Goal: Use online tool/utility: Utilize a website feature to perform a specific function

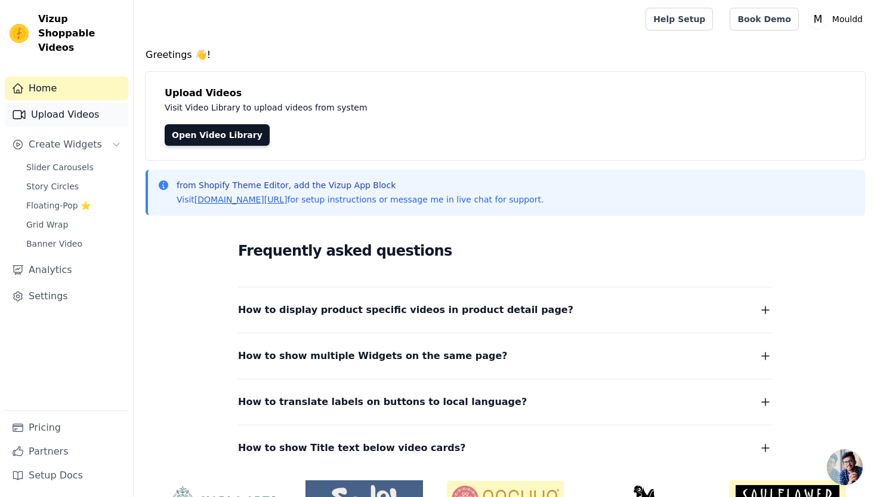
click at [88, 103] on link "Upload Videos" at bounding box center [67, 115] width 124 height 24
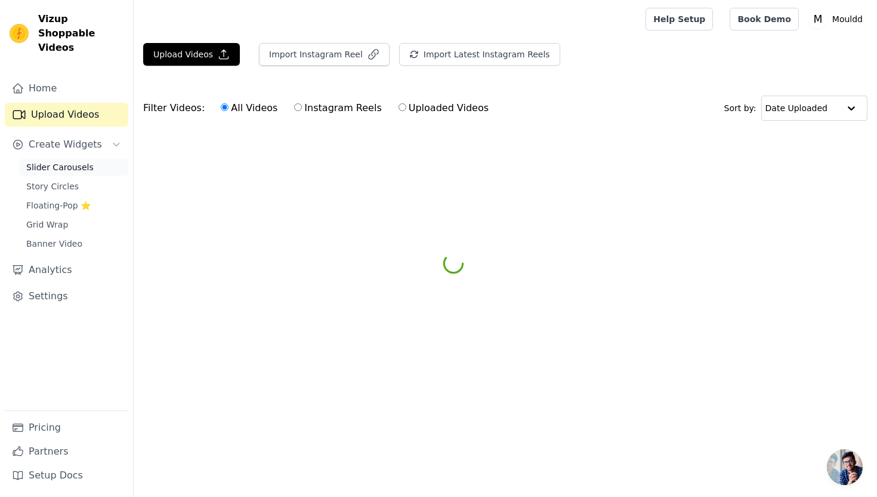
click at [85, 161] on span "Slider Carousels" at bounding box center [59, 167] width 67 height 12
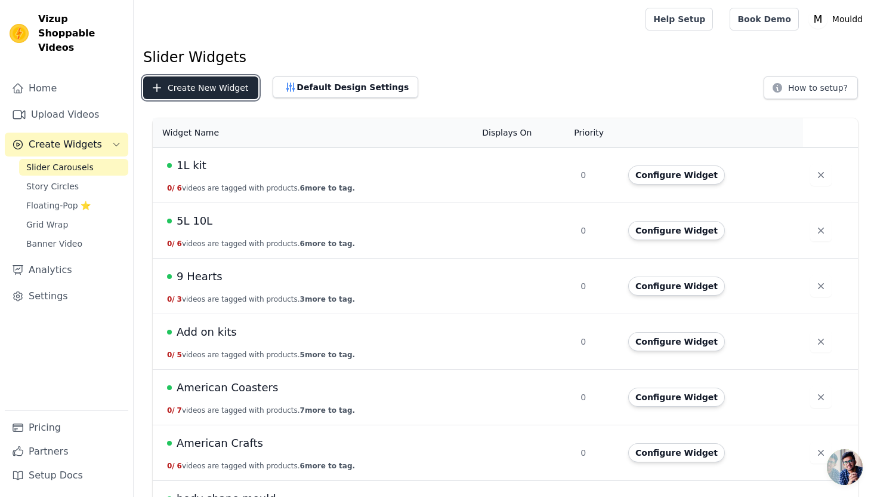
click at [223, 92] on button "Create New Widget" at bounding box center [200, 87] width 115 height 23
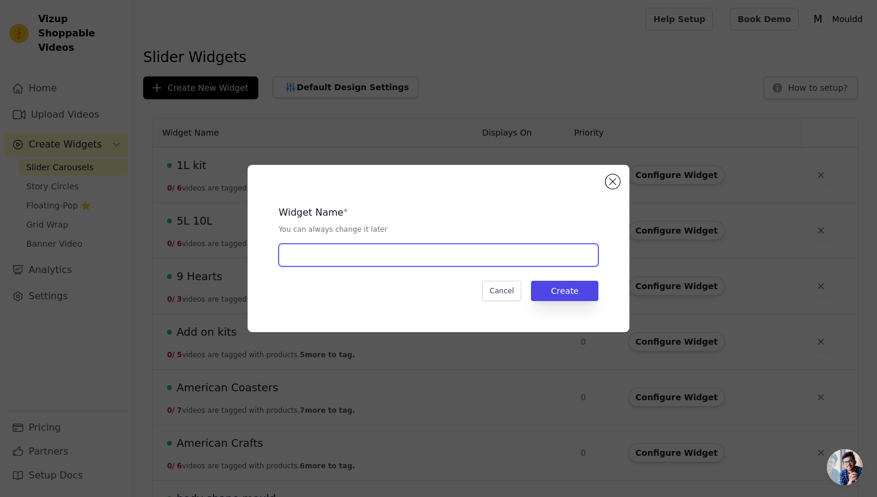
click at [325, 260] on input "text" at bounding box center [439, 254] width 320 height 23
type input "Mix & Match Moulds"
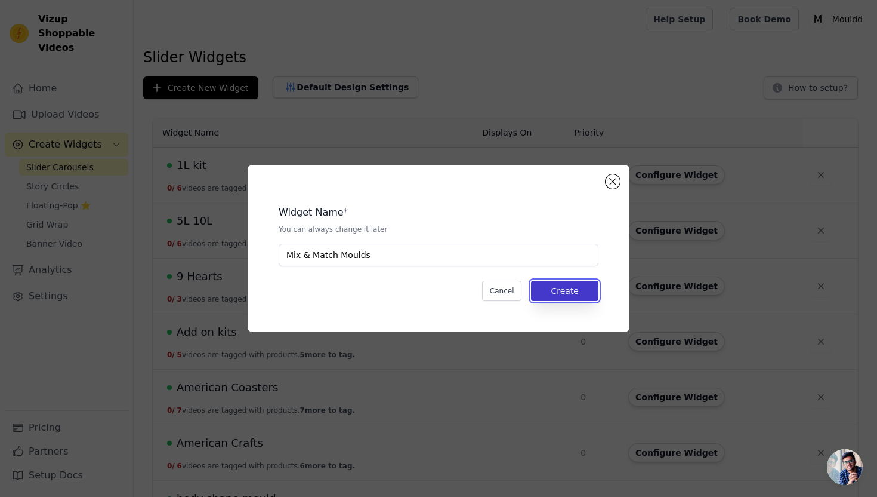
click at [565, 294] on button "Create" at bounding box center [564, 290] width 67 height 20
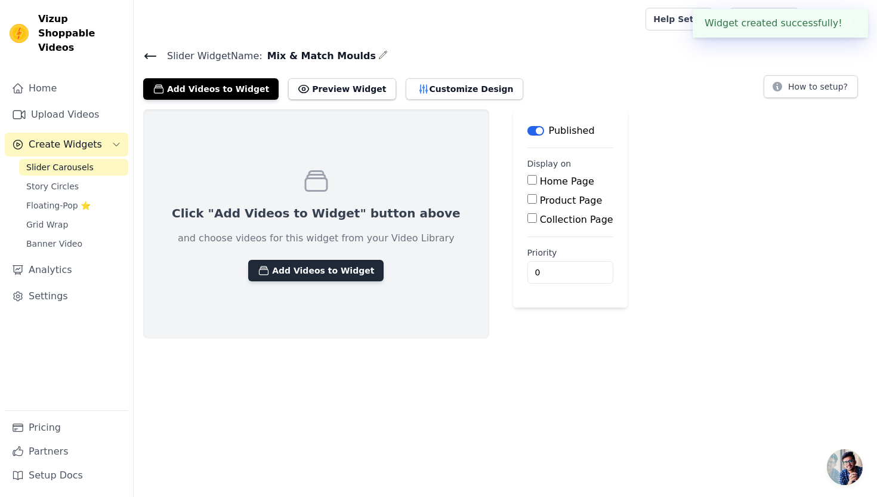
click at [328, 267] on button "Add Videos to Widget" at bounding box center [315, 270] width 135 height 21
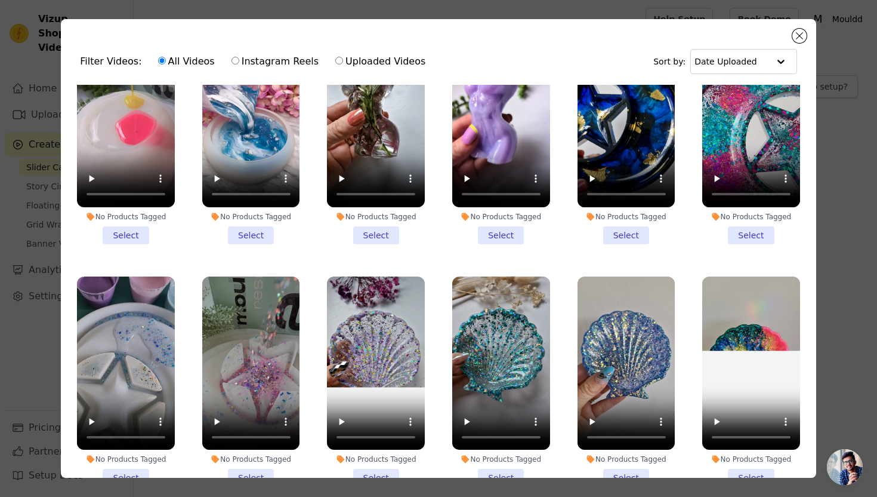
scroll to position [1467, 0]
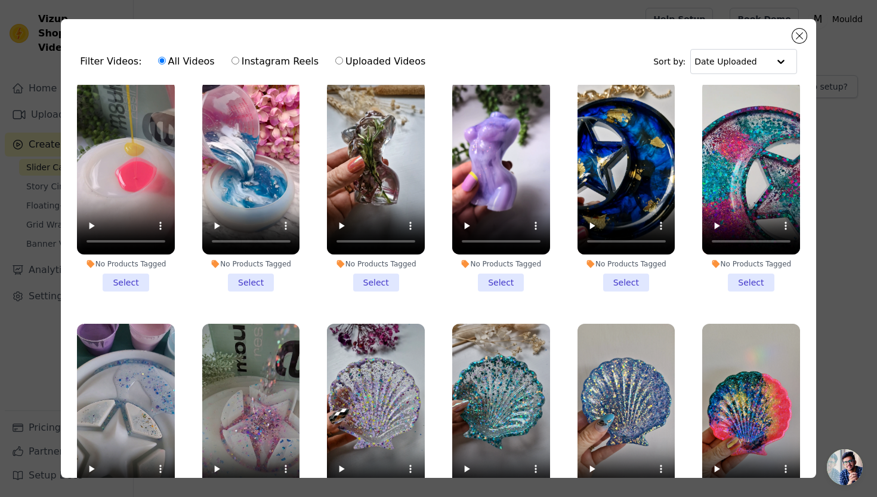
click at [263, 279] on li "No Products Tagged Select" at bounding box center [251, 186] width 98 height 211
click at [0, 0] on input "No Products Tagged Select" at bounding box center [0, 0] width 0 height 0
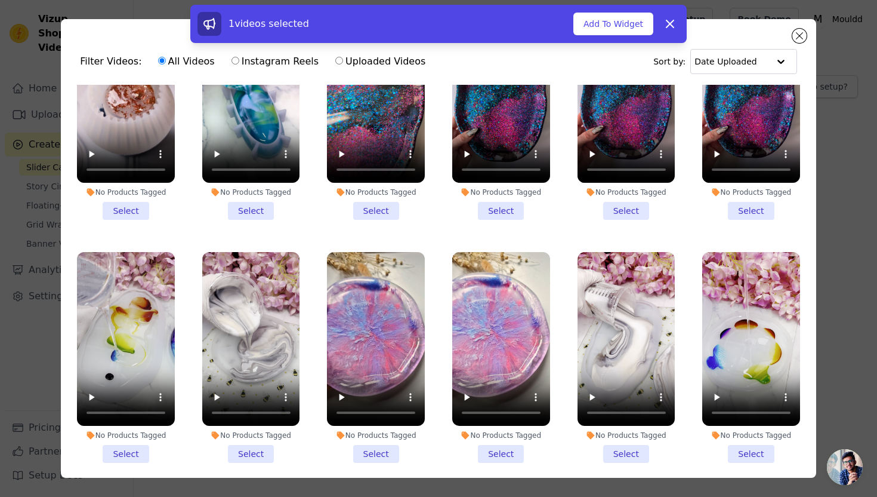
scroll to position [2284, 0]
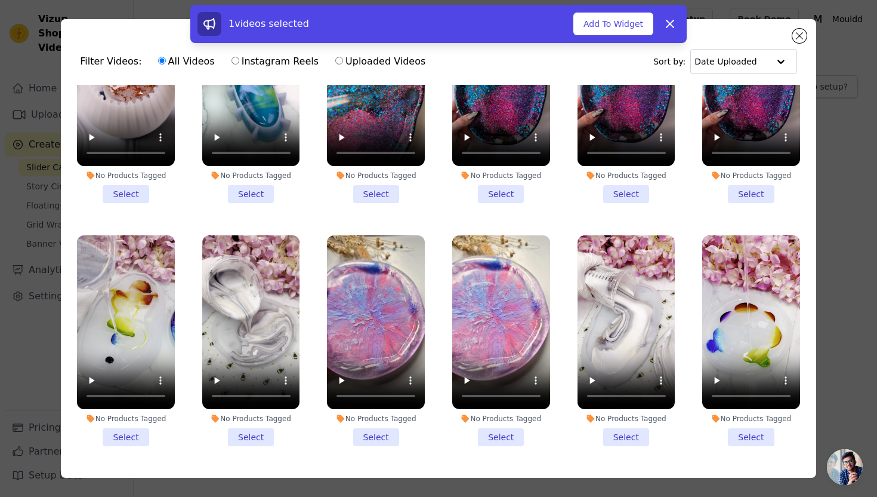
click at [384, 436] on li "No Products Tagged Select" at bounding box center [376, 340] width 98 height 211
click at [0, 0] on input "No Products Tagged Select" at bounding box center [0, 0] width 0 height 0
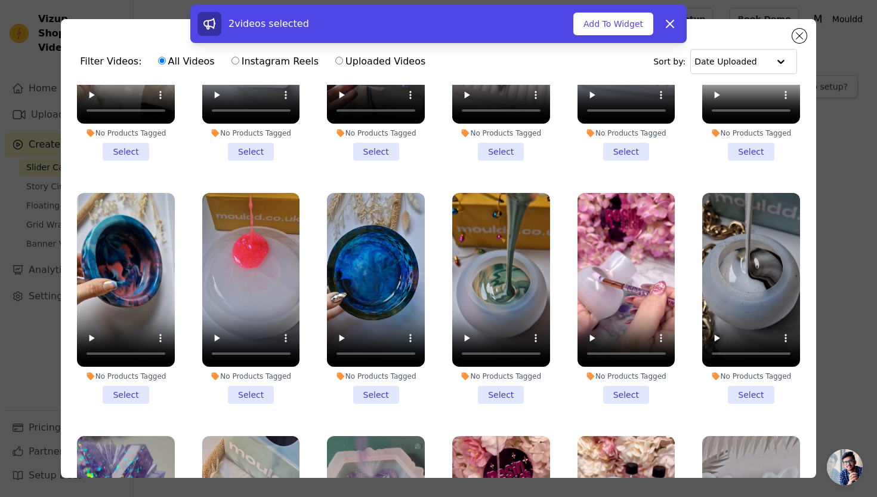
scroll to position [5001, 0]
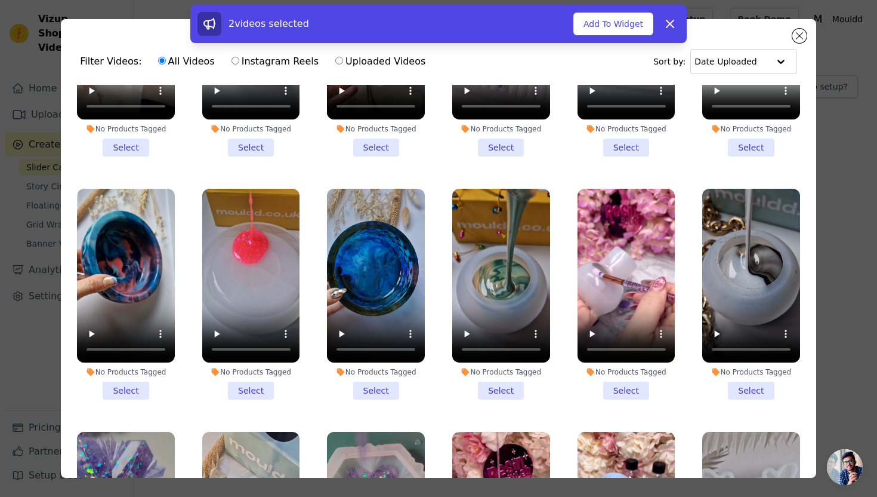
click at [380, 390] on li "No Products Tagged Select" at bounding box center [376, 294] width 98 height 211
click at [0, 0] on input "No Products Tagged Select" at bounding box center [0, 0] width 0 height 0
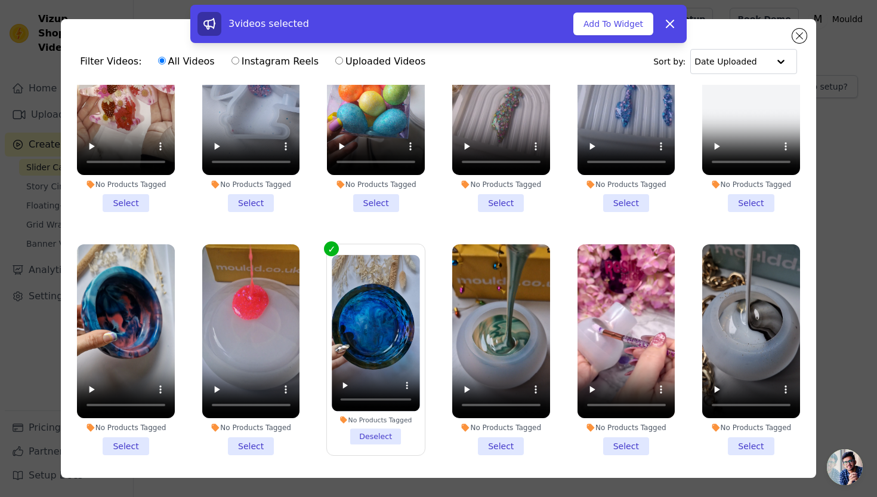
scroll to position [4939, 0]
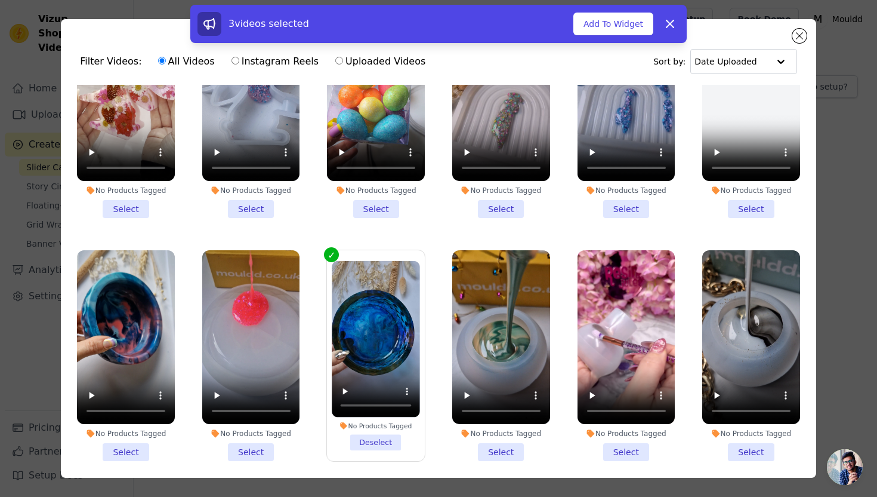
click at [742, 448] on li "No Products Tagged Select" at bounding box center [751, 355] width 98 height 211
click at [0, 0] on input "No Products Tagged Select" at bounding box center [0, 0] width 0 height 0
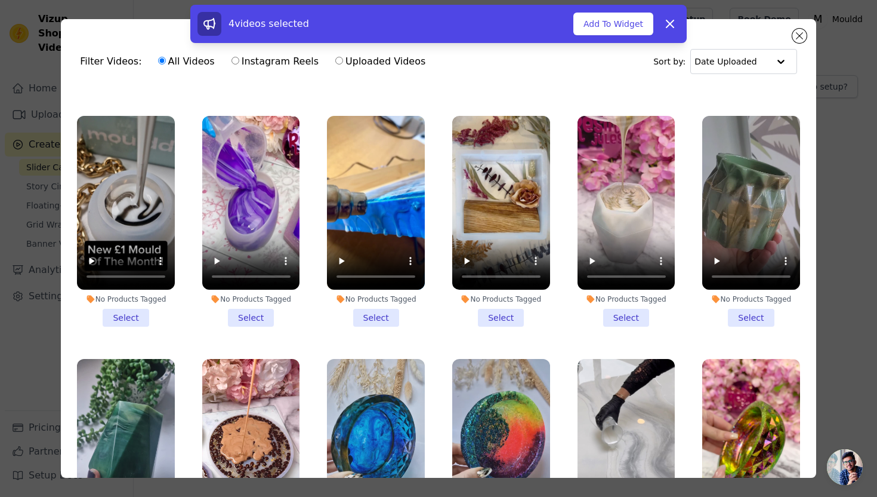
scroll to position [3593, 0]
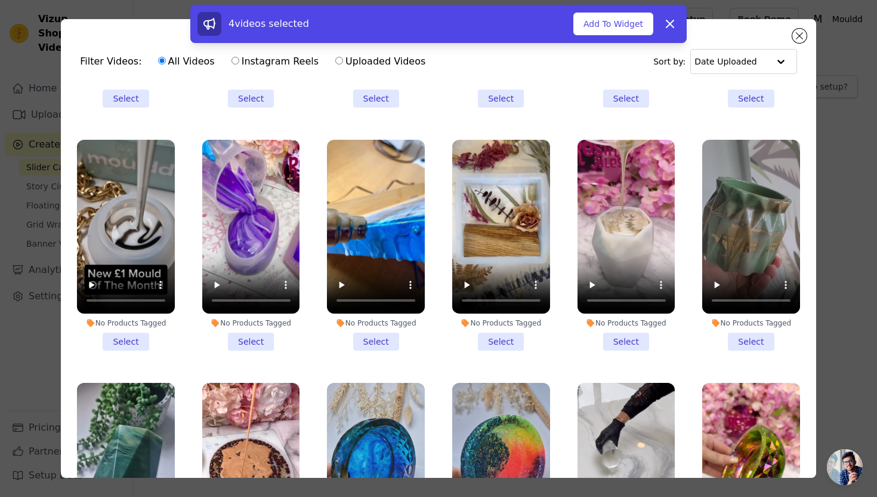
click at [626, 335] on li "No Products Tagged Select" at bounding box center [627, 245] width 98 height 211
click at [0, 0] on input "No Products Tagged Select" at bounding box center [0, 0] width 0 height 0
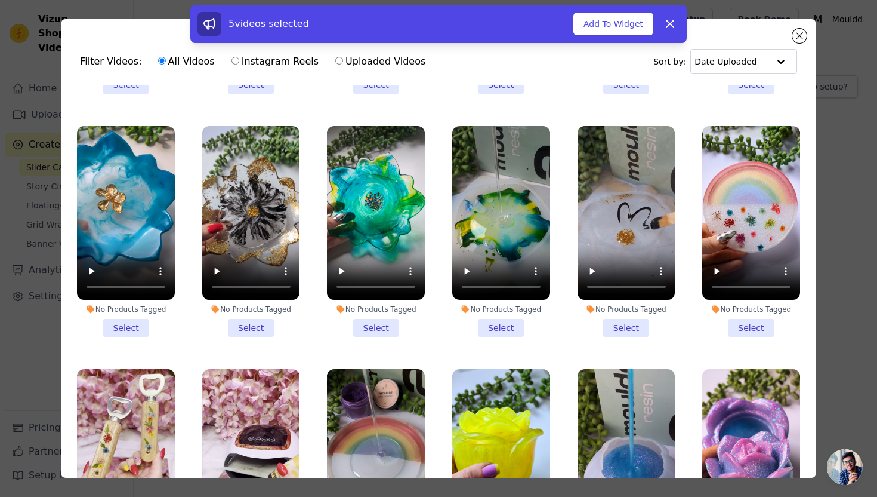
scroll to position [681, 0]
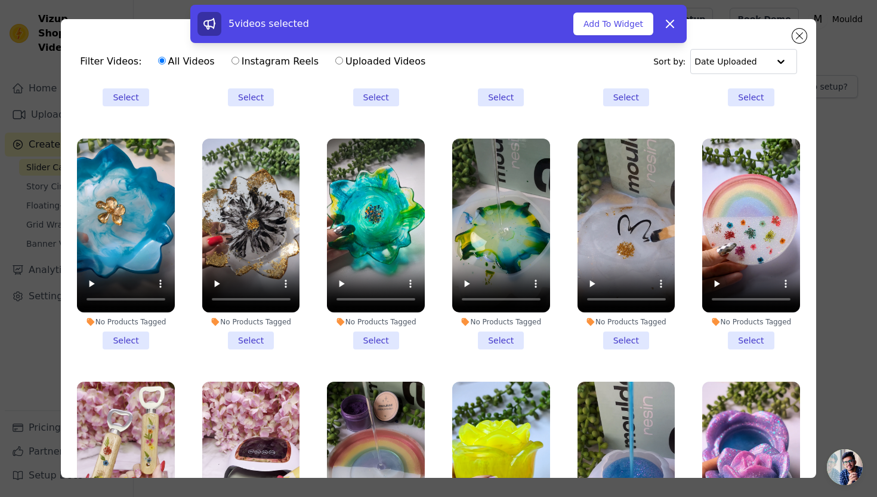
click at [502, 334] on li "No Products Tagged Select" at bounding box center [501, 243] width 98 height 211
click at [0, 0] on input "No Products Tagged Select" at bounding box center [0, 0] width 0 height 0
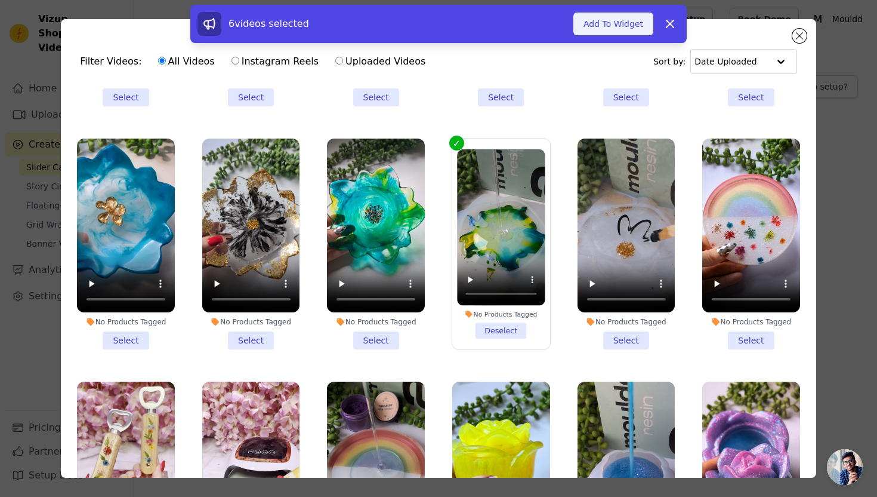
click at [606, 28] on button "Add To Widget" at bounding box center [613, 24] width 80 height 23
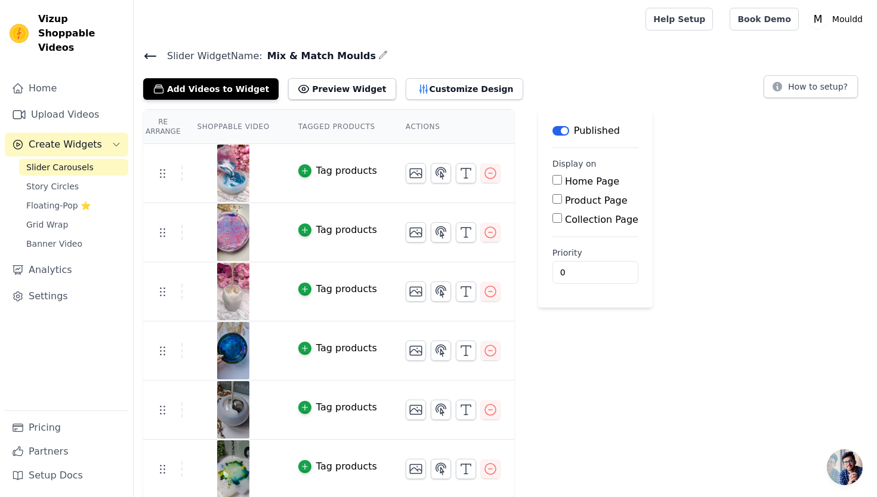
scroll to position [1, 0]
